Goal: Task Accomplishment & Management: Use online tool/utility

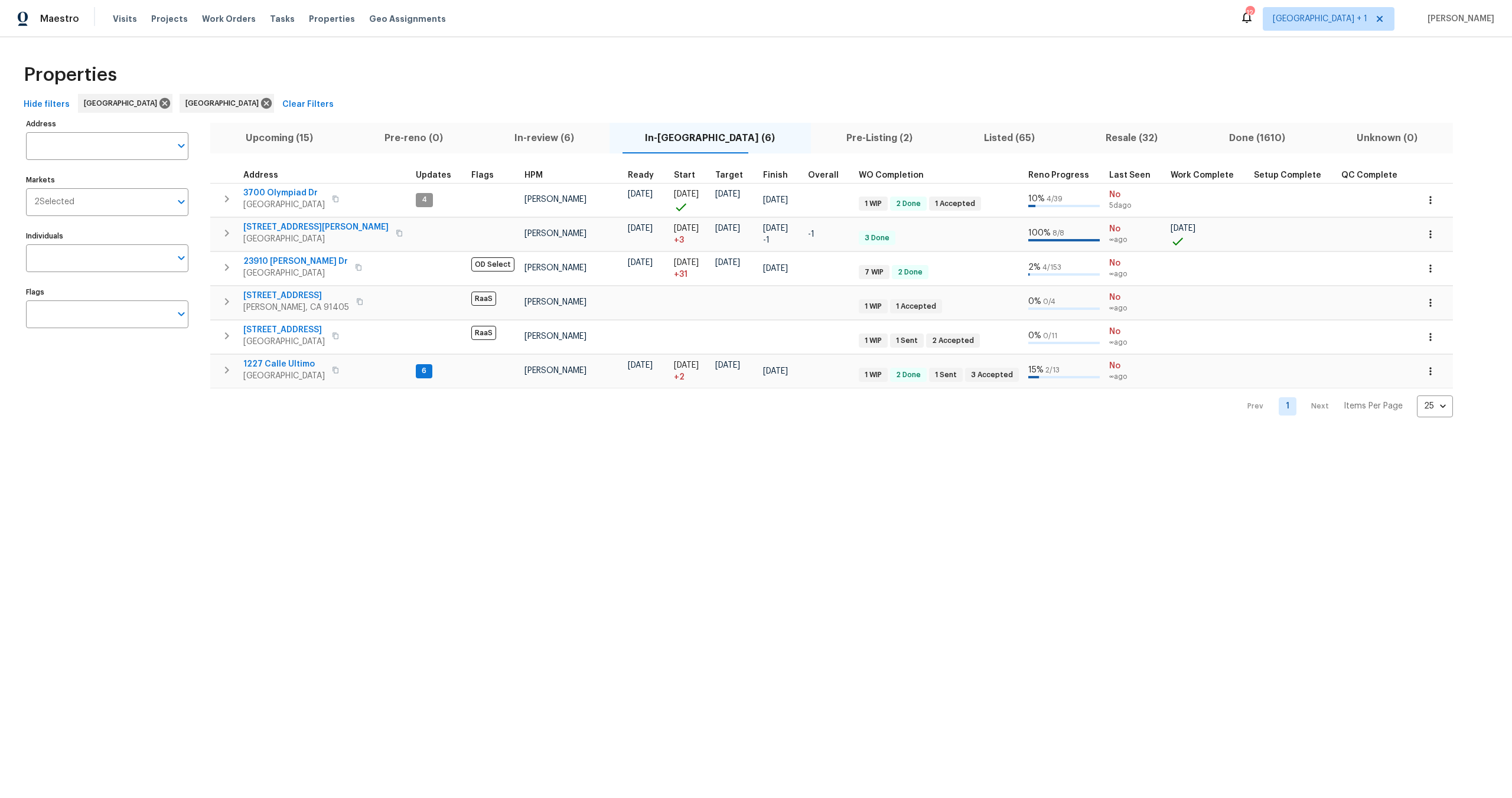
click at [638, 73] on div "Properties" at bounding box center [756, 75] width 1474 height 38
click at [569, 55] on div "Properties Hide filters [GEOGRAPHIC_DATA] [GEOGRAPHIC_DATA] Clear Filters Addre…" at bounding box center [756, 237] width 1512 height 399
drag, startPoint x: 302, startPoint y: 57, endPoint x: 338, endPoint y: 2, distance: 65.7
click at [307, 47] on div "Properties Hide filters [GEOGRAPHIC_DATA] [GEOGRAPHIC_DATA] Clear Filters Addre…" at bounding box center [756, 237] width 1512 height 399
click at [324, 22] on span "Properties" at bounding box center [332, 19] width 46 height 12
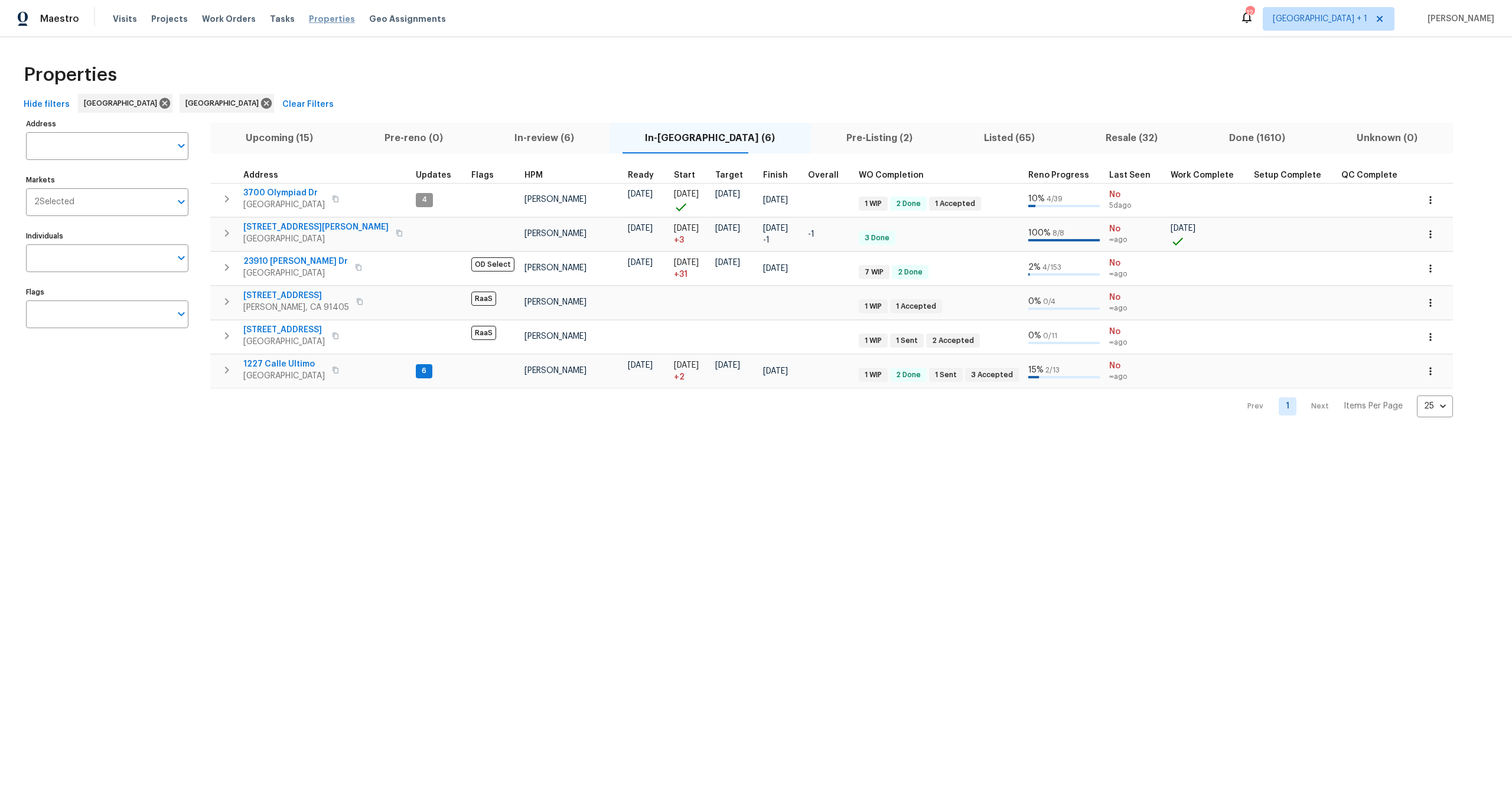
click at [317, 15] on span "Properties" at bounding box center [332, 19] width 46 height 12
click at [314, 17] on span "Properties" at bounding box center [332, 19] width 46 height 12
click at [202, 22] on span "Work Orders" at bounding box center [229, 19] width 54 height 12
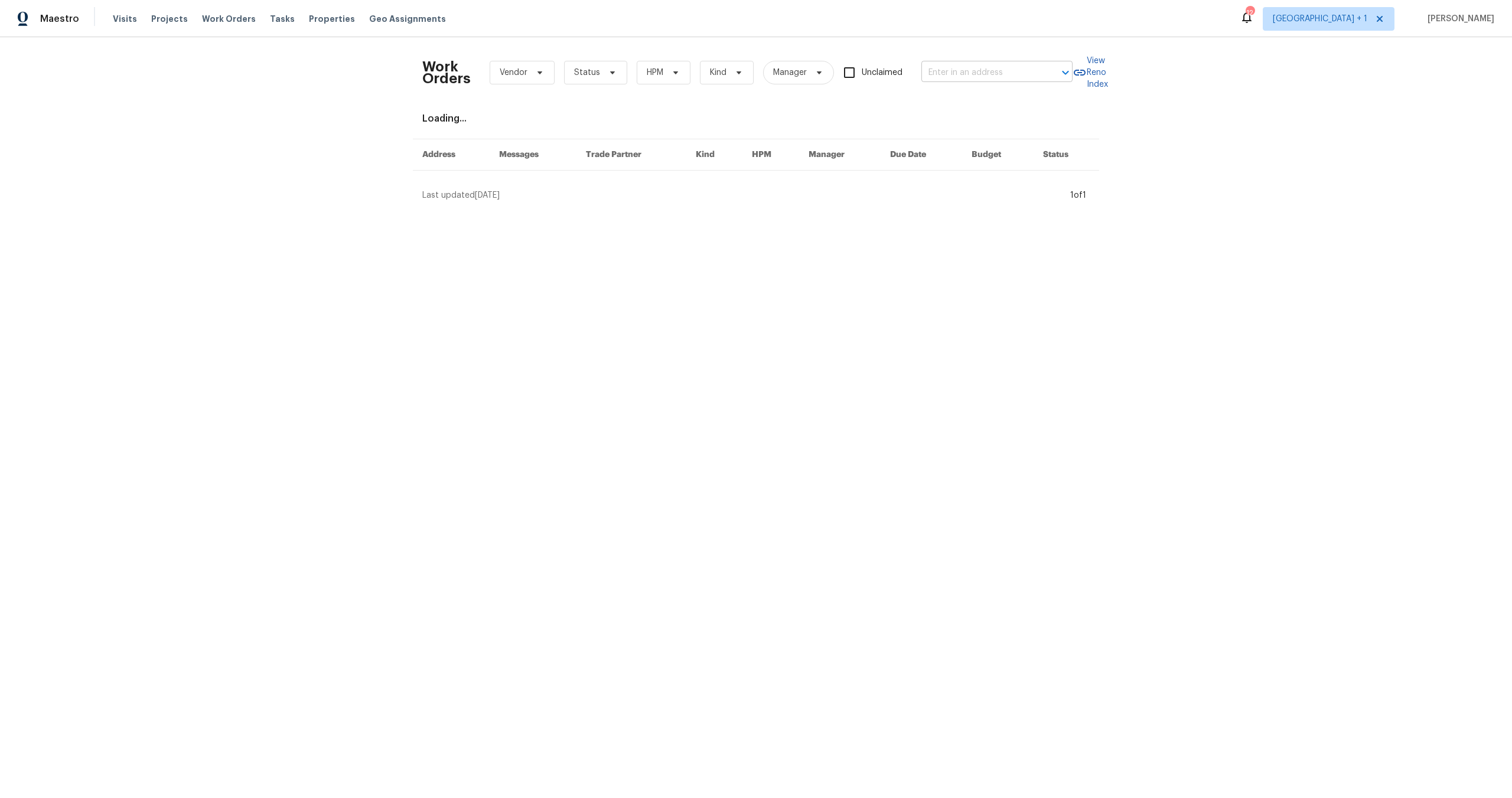
click at [1006, 73] on input "text" at bounding box center [980, 73] width 118 height 18
paste input "Front, planter cracks need to be flied with caulk and planter painted completel…"
type input "Front, planter cracks need to be flied with caulk and planter painted completel…"
click at [1053, 73] on div at bounding box center [1057, 72] width 31 height 17
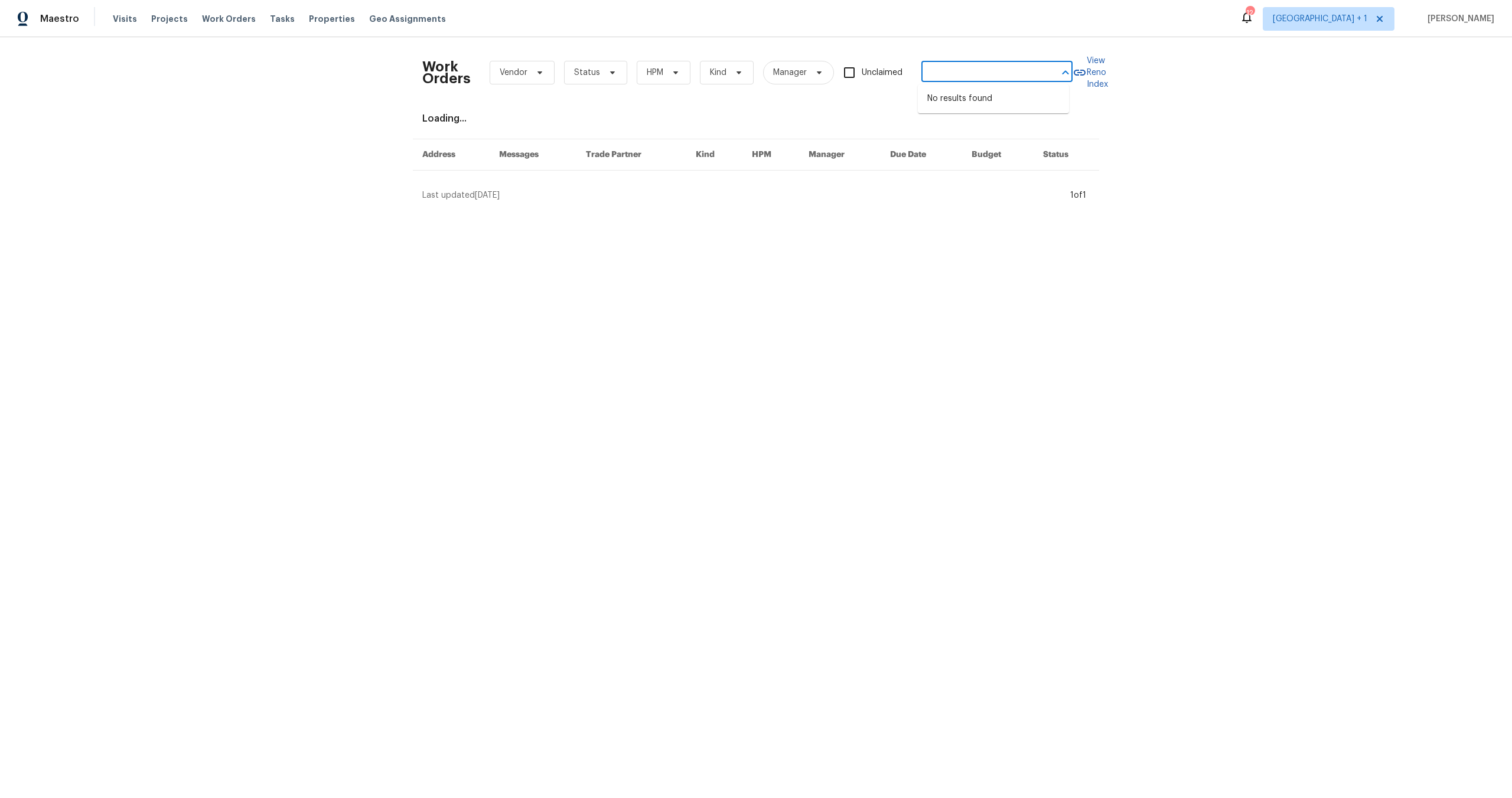
click at [1053, 73] on div at bounding box center [1057, 72] width 31 height 17
click at [1023, 73] on input "Front, planter cracks need to be flied with caulk and planter painted completel…" at bounding box center [980, 73] width 118 height 18
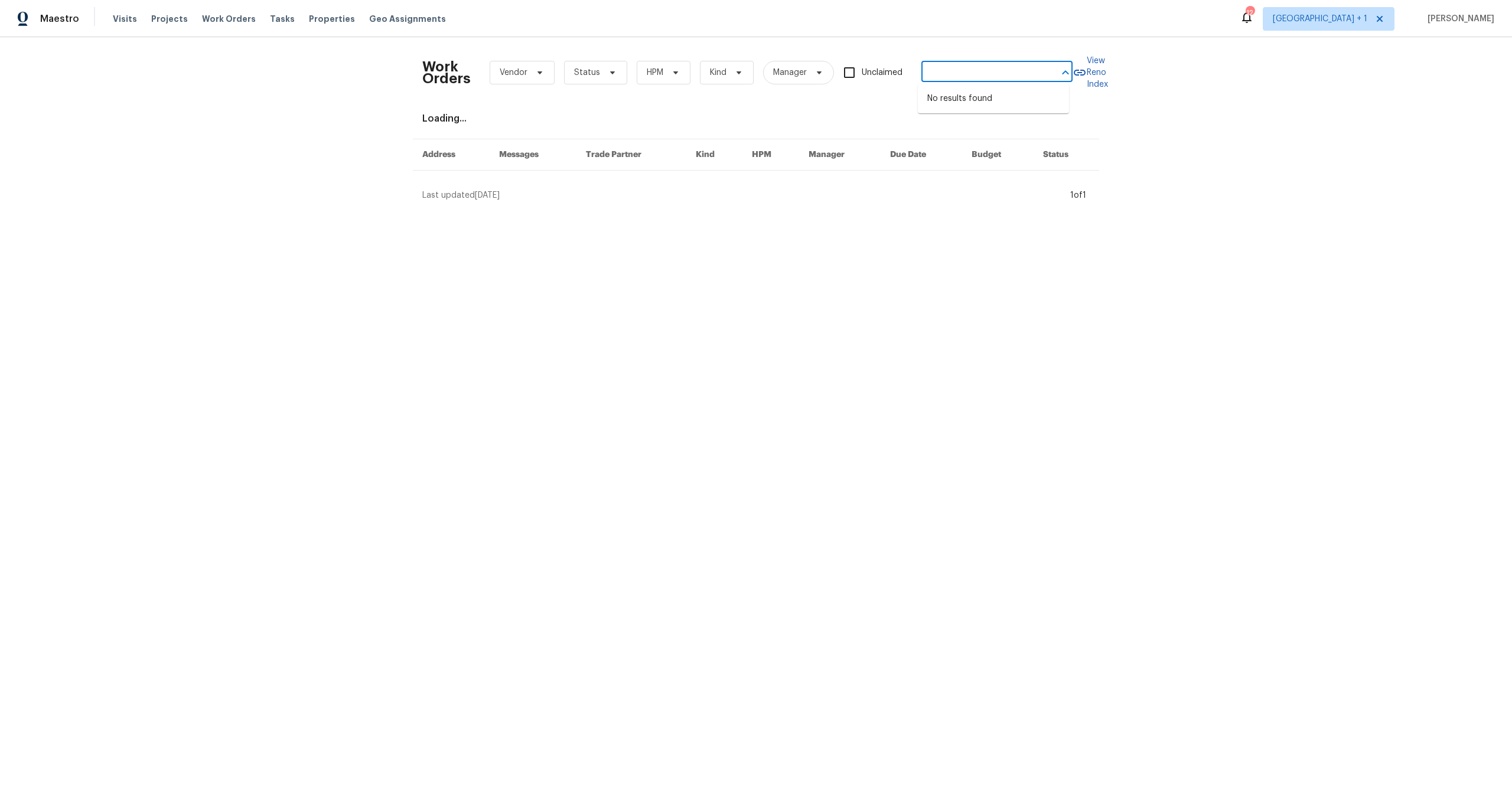
click at [1023, 73] on input "Front, planter cracks need to be flied with caulk and planter painted completel…" at bounding box center [980, 73] width 118 height 18
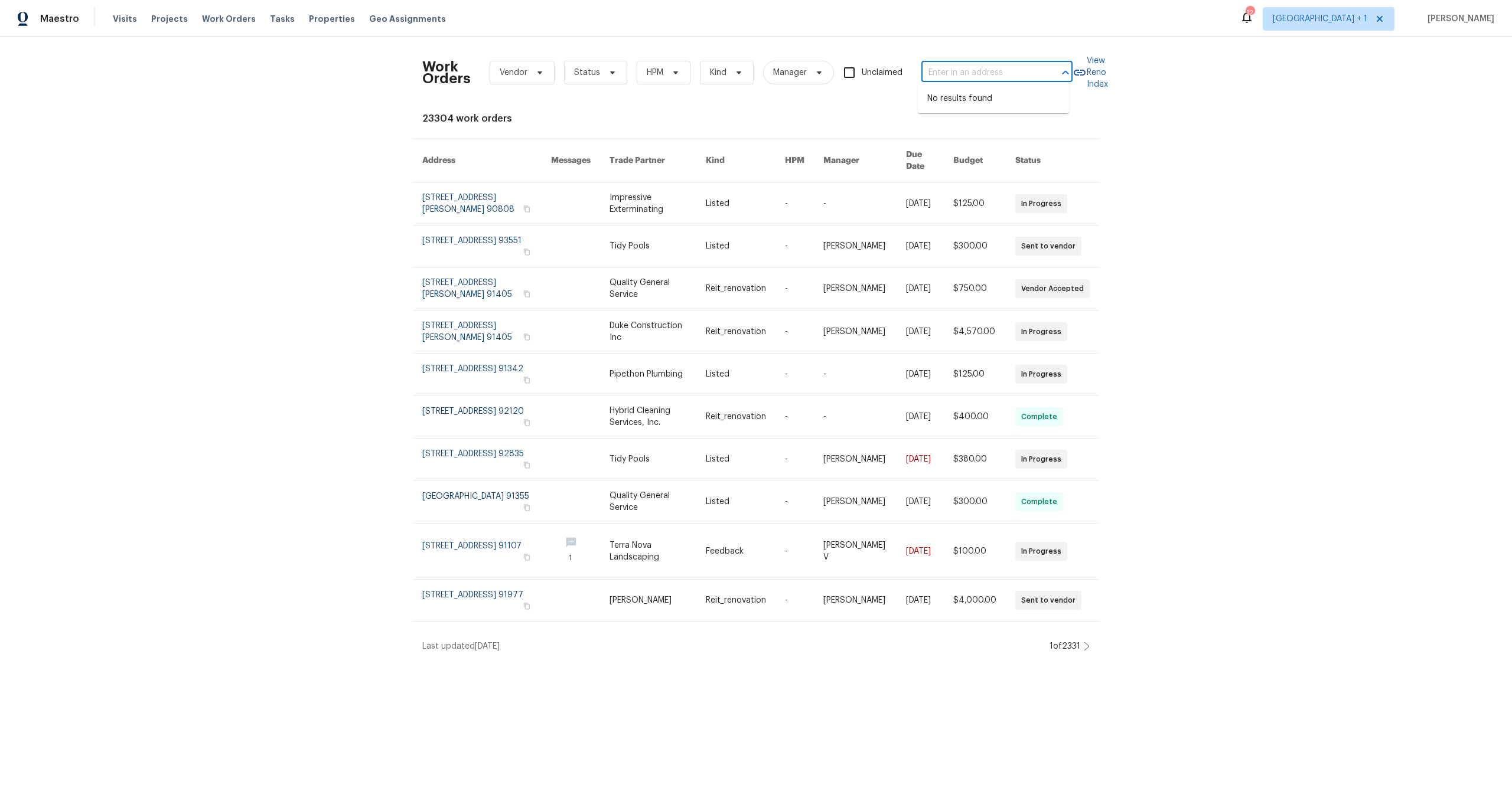
scroll to position [0, 0]
paste input "Front, planter cracks need to be flied with caulk and planter painted completel…"
type input "Front, planter cracks need to be flied with caulk and planter painted completel…"
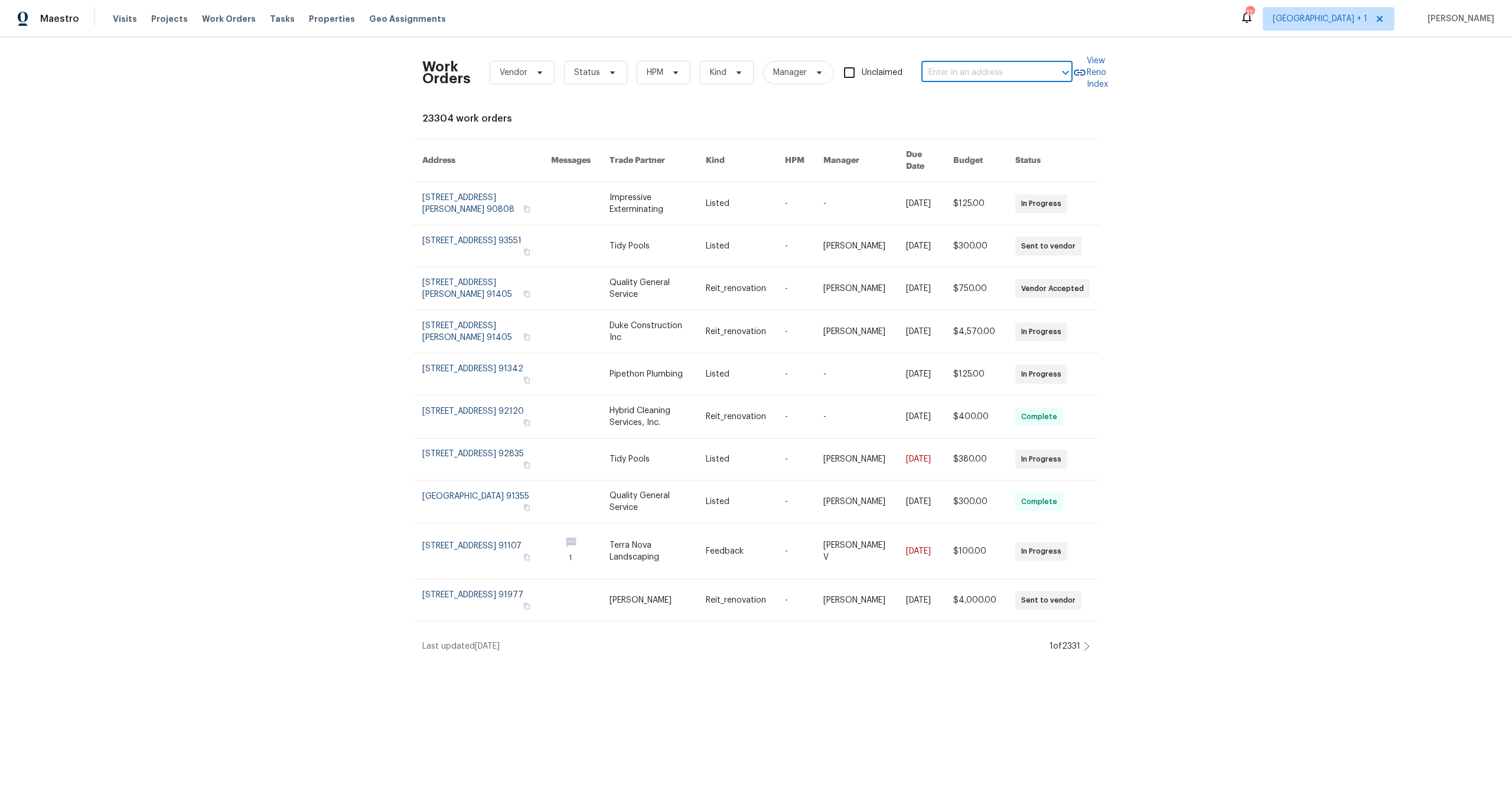
click at [958, 73] on input "text" at bounding box center [980, 73] width 118 height 18
